Goal: Information Seeking & Learning: Learn about a topic

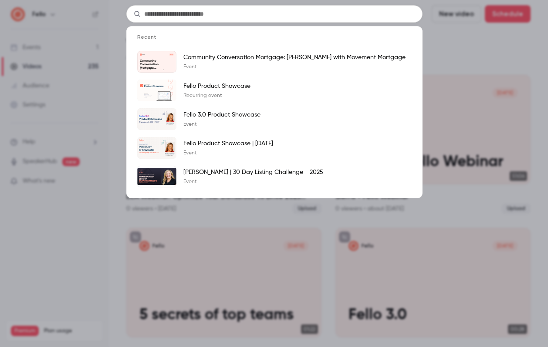
click at [467, 93] on div "Recent Fello [DATE] Community Conversation Mortgage: [PERSON_NAME] with Movemen…" at bounding box center [274, 173] width 548 height 347
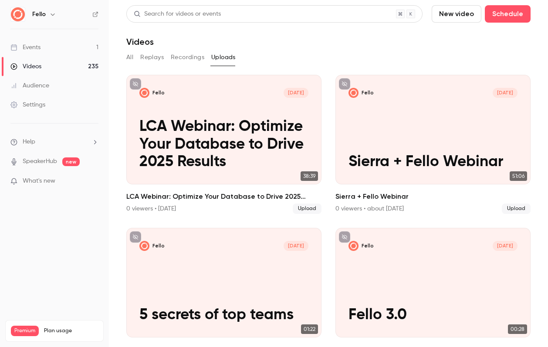
click at [34, 51] on div "Events" at bounding box center [25, 47] width 30 height 9
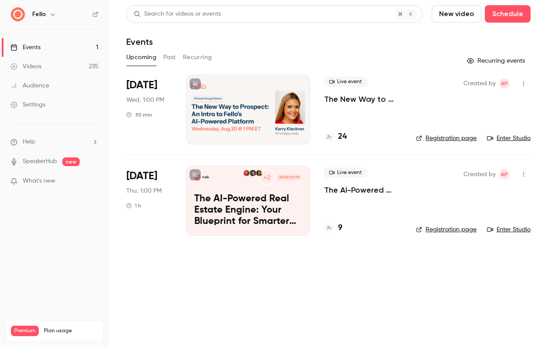
click at [375, 124] on div "Live event The New Way to [GEOGRAPHIC_DATA]: An Intro to [PERSON_NAME]-Powered …" at bounding box center [363, 110] width 78 height 70
click at [168, 58] on button "Past" at bounding box center [169, 57] width 13 height 14
